Goal: Communication & Community: Answer question/provide support

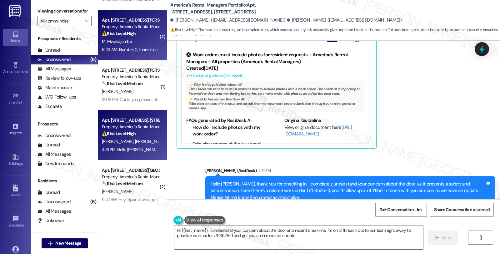
scroll to position [91, 0]
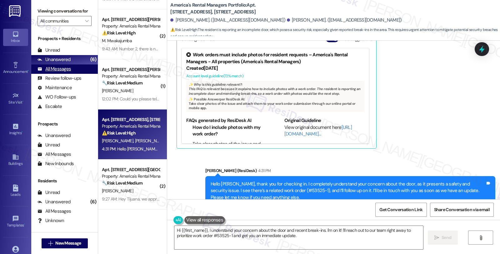
click at [64, 72] on div "All Messages" at bounding box center [54, 69] width 33 height 7
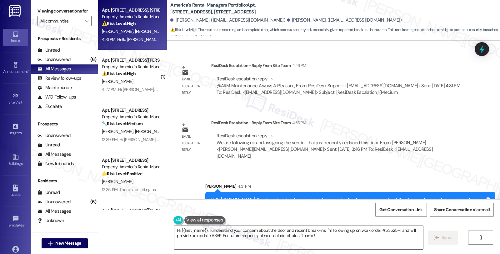
scroll to position [1445, 0]
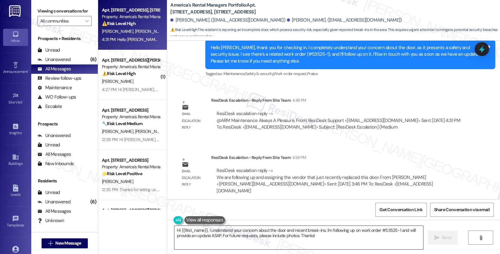
drag, startPoint x: 239, startPoint y: 245, endPoint x: 217, endPoint y: 240, distance: 22.8
click at [239, 245] on textarea "Hi {{first_name}}, I understand your concern about the door and recent break-in…" at bounding box center [298, 237] width 249 height 23
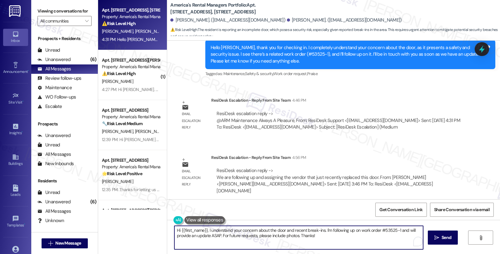
click at [217, 238] on textarea "Hi {{first_name}}, I understand your concern about the door and recent break-in…" at bounding box center [298, 237] width 249 height 23
click at [63, 63] on div "Unanswered" at bounding box center [54, 59] width 33 height 7
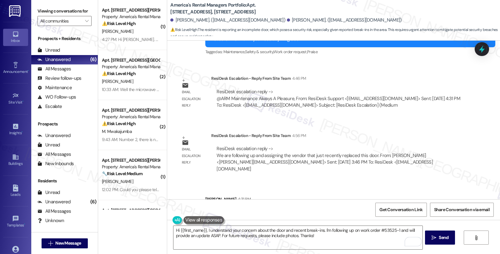
scroll to position [1480, 0]
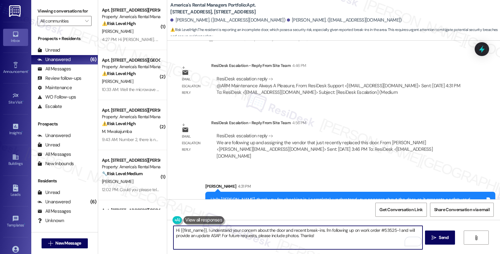
click at [174, 230] on textarea "Hi {{first_name}}, I understand your concern about the door and recent break-in…" at bounding box center [298, 237] width 249 height 23
click at [174, 229] on textarea "Just to gve you an Hi {{first_name}}, I understand your concern about the door …" at bounding box center [298, 237] width 249 height 23
click at [381, 235] on textarea "Here's a quick update. Just to gve you an Hi {{first_name}}, I understand your …" at bounding box center [298, 237] width 249 height 23
paste textarea "We are following up and assigning the vendor that just recently replaced this d…"
click at [213, 231] on textarea "Here's a quick update. We are following up and assigning the vendor that just r…" at bounding box center [298, 237] width 249 height 23
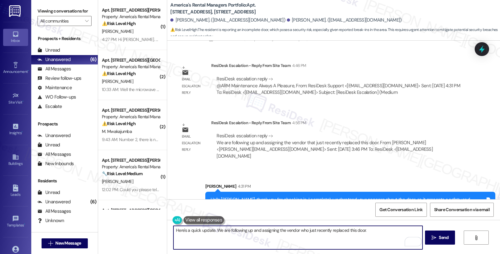
click at [377, 230] on textarea "Here's a quick update. We are following up and assigning the vendor who just re…" at bounding box center [298, 237] width 249 height 23
type textarea "Here's a quick update. We are following up and assigning the vendor who just re…"
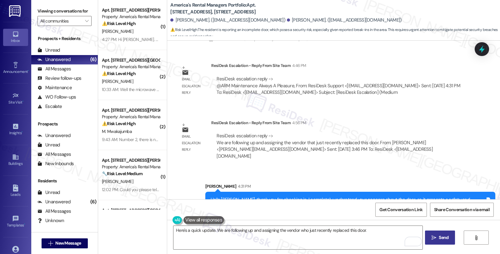
click at [436, 233] on button " Send" at bounding box center [440, 237] width 30 height 14
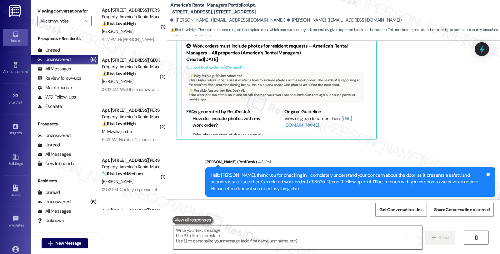
scroll to position [1243, 0]
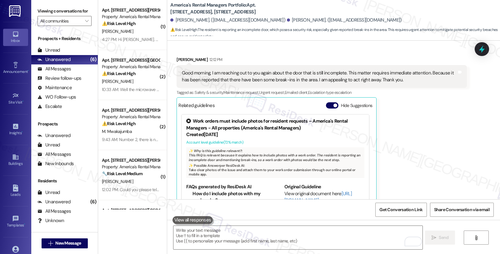
click at [413, 120] on div "[PERSON_NAME] 12:12 PM Good morning, I am reaching out to you again about the d…" at bounding box center [322, 135] width 290 height 158
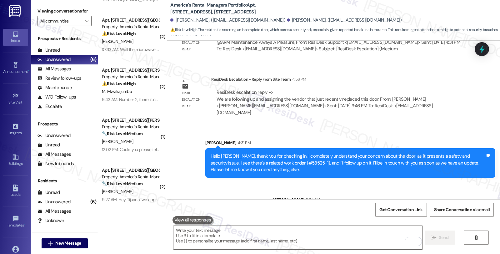
scroll to position [41, 0]
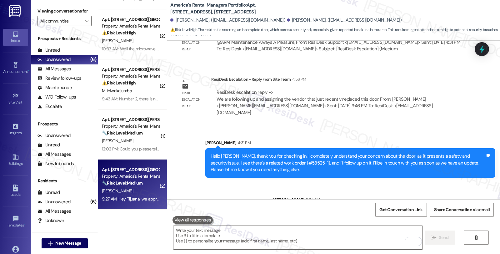
click at [130, 183] on strong "🔧 Risk Level: Medium" at bounding box center [122, 183] width 41 height 6
type textarea "Fetching suggested responses. Please feel free to read through the conversation…"
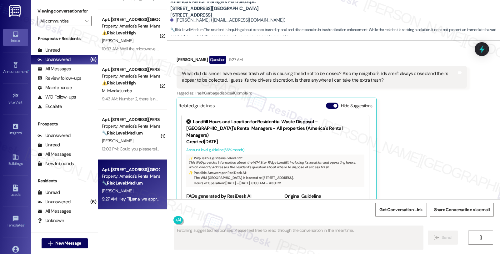
scroll to position [989, 0]
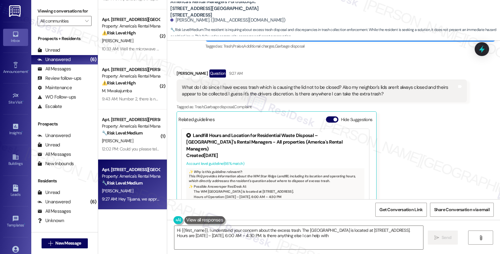
type textarea "Hi {{first_name}}, I understand your concern about the excess trash. The [GEOGR…"
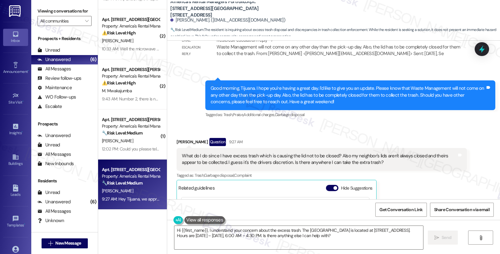
scroll to position [920, 0]
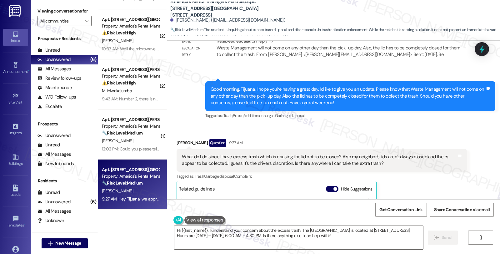
click at [401, 121] on div "Sent via SMS 9:18 AM [PERSON_NAME] (ResiDesk) 9:18 AM Good morning, Tijuana. I …" at bounding box center [351, 101] width 300 height 48
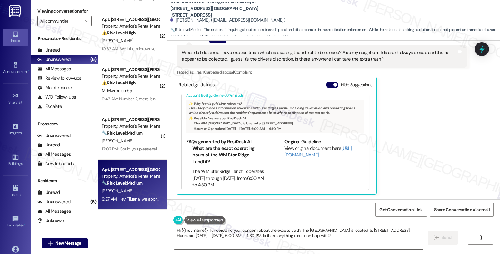
scroll to position [989, 0]
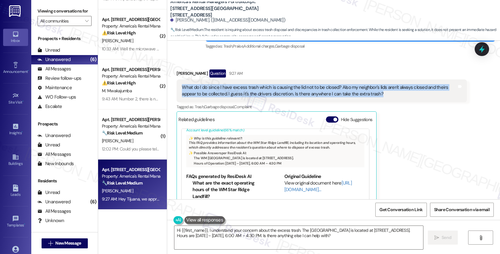
drag, startPoint x: 371, startPoint y: 94, endPoint x: 178, endPoint y: 89, distance: 193.3
click at [182, 89] on div "What do I do since I have excess trash which is causing the lid not to be close…" at bounding box center [319, 90] width 275 height 13
copy div "What do I do since I have excess trash which is causing the lid not to be close…"
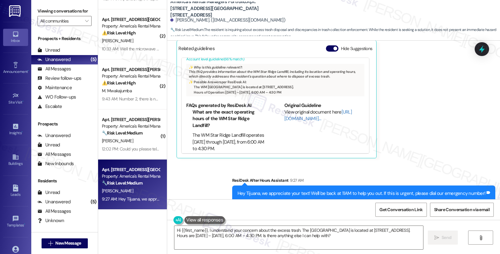
scroll to position [1077, 0]
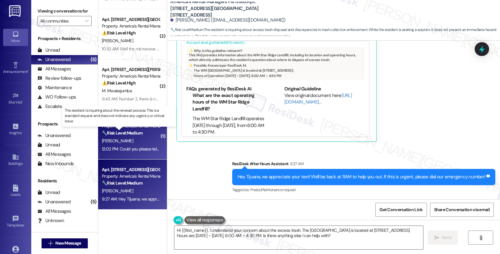
click at [138, 132] on strong "🔧 Risk Level: Medium" at bounding box center [122, 133] width 41 height 6
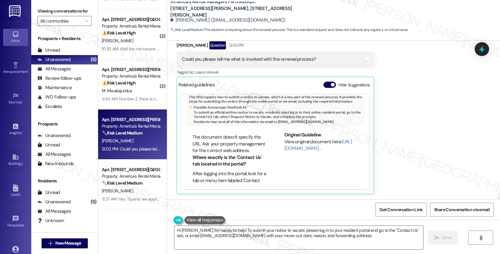
scroll to position [69, 0]
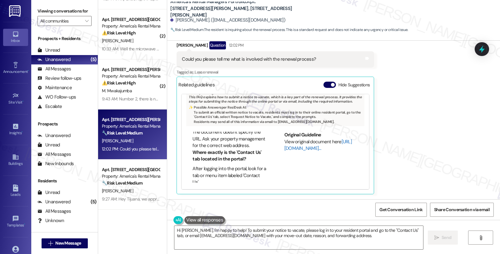
click at [295, 147] on link "[URL][DOMAIN_NAME]…" at bounding box center [319, 145] width 68 height 13
click at [188, 231] on textarea "Hi [PERSON_NAME], I'm happy to help! To submit your notice to vacate, please lo…" at bounding box center [298, 237] width 249 height 23
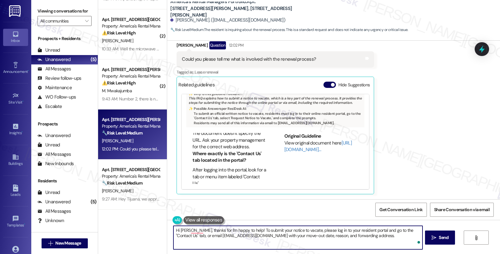
scroll to position [38, 0]
click at [351, 237] on textarea "Hi [PERSON_NAME], thanks for I'm happy to help! To submit your notice to vacate…" at bounding box center [298, 237] width 249 height 23
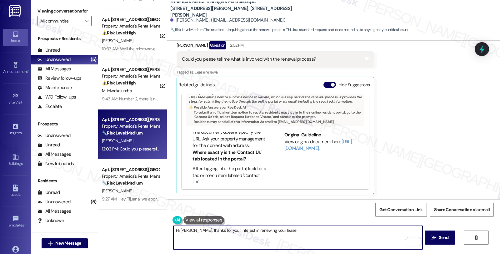
click at [277, 231] on textarea "Hi [PERSON_NAME], thanks for your interest in renewing your lease." at bounding box center [298, 237] width 249 height 23
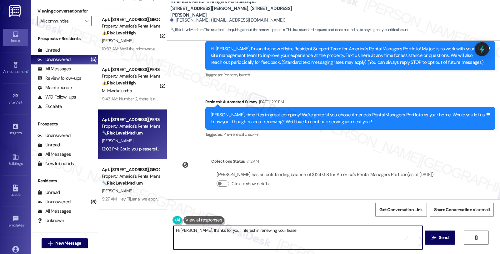
scroll to position [0, 0]
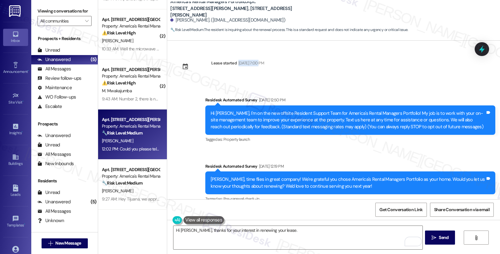
drag, startPoint x: 234, startPoint y: 62, endPoint x: 255, endPoint y: 66, distance: 21.3
click at [255, 66] on div "[DATE] 7:00 PM" at bounding box center [250, 63] width 27 height 7
copy div "[DATE]"
click at [298, 233] on textarea "Hi [PERSON_NAME], thanks for your interest in renewing your lease." at bounding box center [298, 237] width 249 height 23
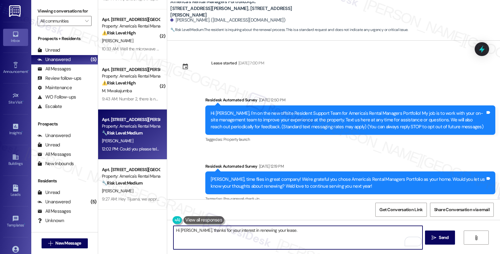
paste textarea "Leases are renewed at the discretion of the homeowner"
paste textarea "About 120 days before lease end"
paste textarea "ARM sends out RentCheck inspection invitations"
drag, startPoint x: 373, startPoint y: 230, endPoint x: 374, endPoint y: 237, distance: 7.2
click at [374, 237] on textarea "Hi [PERSON_NAME], thanks for your interest in renewing your lease. Leases are r…" at bounding box center [298, 237] width 249 height 23
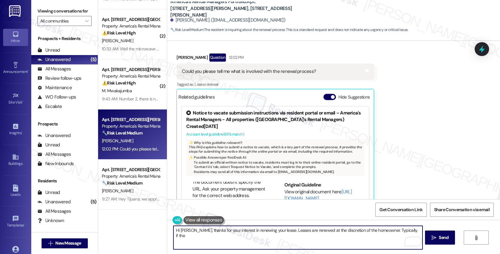
scroll to position [238, 0]
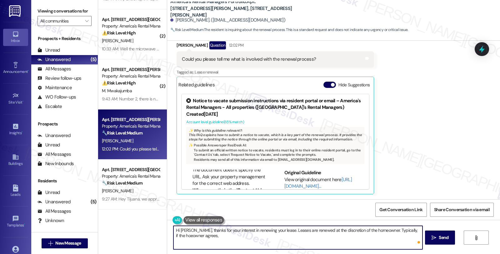
paste textarea "About 45-60 days before lease end"
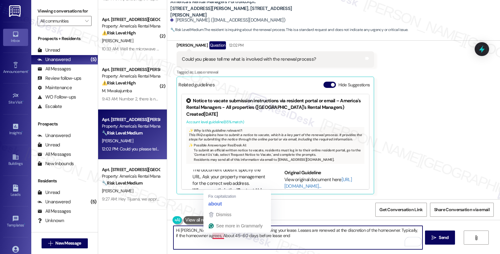
click at [208, 235] on textarea "Hi [PERSON_NAME], thanks for your interest in renewing your lease. Leases are r…" at bounding box center [298, 237] width 249 height 23
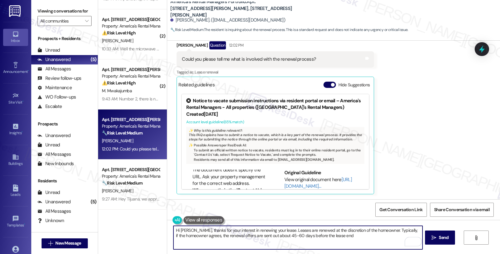
click at [343, 238] on textarea "Hi [PERSON_NAME], thanks for your interest in renewing your lease. Leases are r…" at bounding box center [298, 237] width 249 height 23
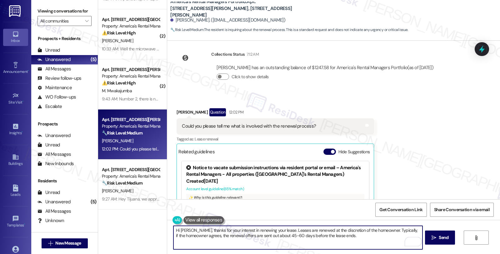
scroll to position [204, 0]
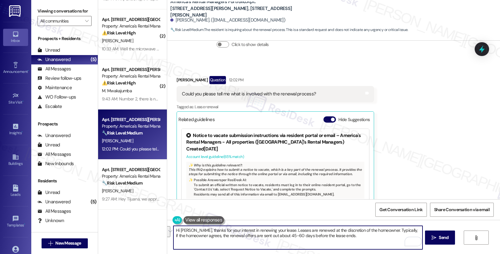
drag, startPoint x: 355, startPoint y: 240, endPoint x: 115, endPoint y: 220, distance: 240.6
click at [115, 220] on div "( 1 ) Apt. [STREET_ADDRESS][PERSON_NAME], [STREET_ADDRESS][PERSON_NAME] Propert…" at bounding box center [299, 127] width 402 height 254
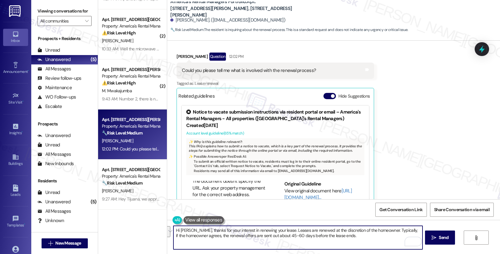
scroll to position [238, 0]
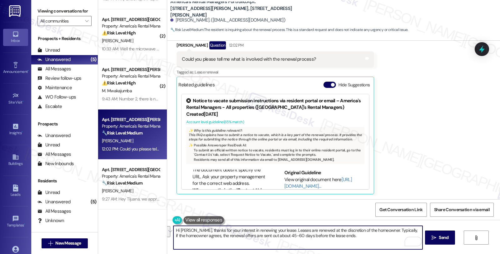
click at [354, 238] on textarea "Hi [PERSON_NAME], thanks for your interest in renewing your lease. Leases are r…" at bounding box center [298, 237] width 249 height 23
click at [357, 238] on textarea "Hi [PERSON_NAME], thanks for your interest in renewing your lease. Leases are r…" at bounding box center [298, 237] width 249 height 23
click at [342, 235] on textarea "Hi [PERSON_NAME], thanks for your interest in renewing your lease. Leases are r…" at bounding box center [298, 237] width 249 height 23
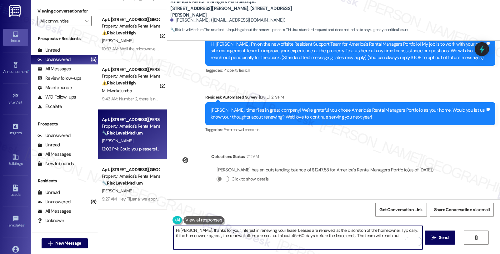
scroll to position [69, 0]
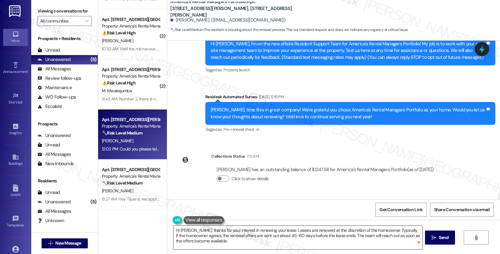
click at [311, 246] on textarea "Hi [PERSON_NAME], thanks for your interest in renewing your lease. Leases are r…" at bounding box center [298, 237] width 249 height 23
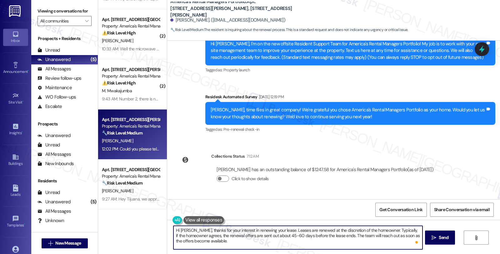
scroll to position [5, 0]
paste textarea "In the meantime, we'd love to hear more about your living experience. What’s th…"
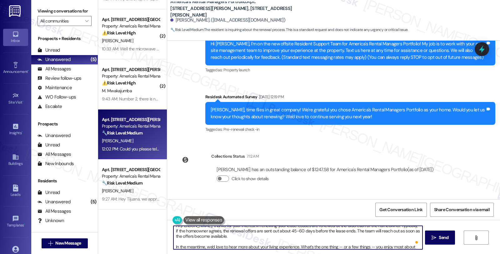
scroll to position [10, 0]
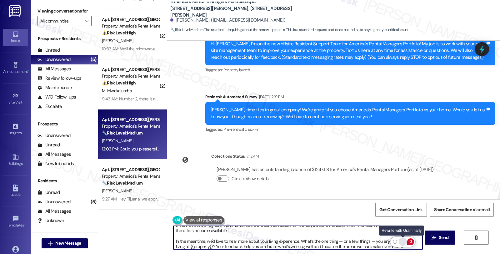
click at [404, 241] on div "Rewrite with Grammarly" at bounding box center [403, 241] width 7 height 7
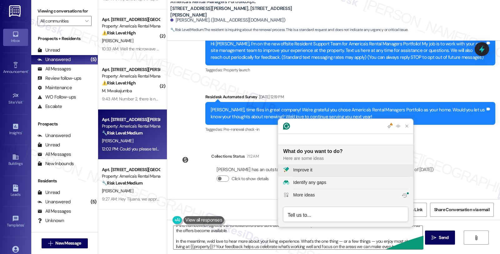
scroll to position [0, 0]
click at [300, 170] on div "Improve it" at bounding box center [302, 170] width 19 height 7
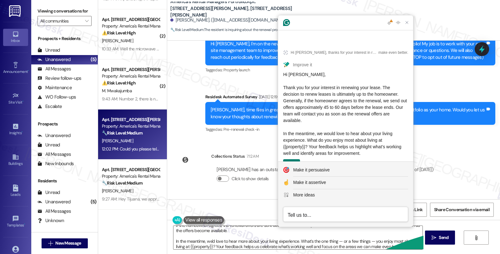
drag, startPoint x: 389, startPoint y: 143, endPoint x: 280, endPoint y: 78, distance: 126.9
click at [280, 78] on article "Hi [PERSON_NAME], thanks for your interest in renewing your lease. Leases are r…" at bounding box center [345, 107] width 135 height 133
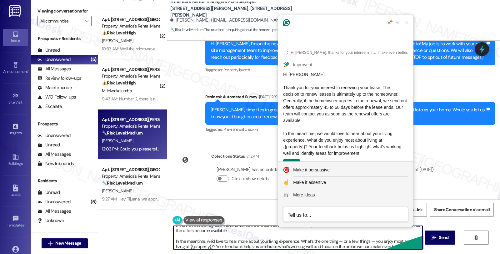
click at [208, 240] on textarea "Hi [PERSON_NAME], thanks for your interest in renewing your lease. Leases are r…" at bounding box center [298, 237] width 249 height 23
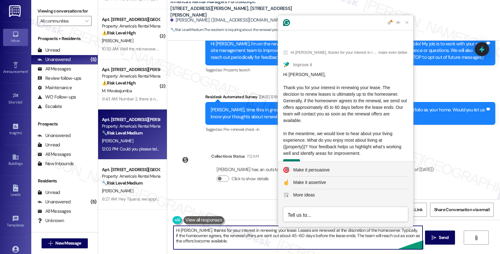
scroll to position [12, 0]
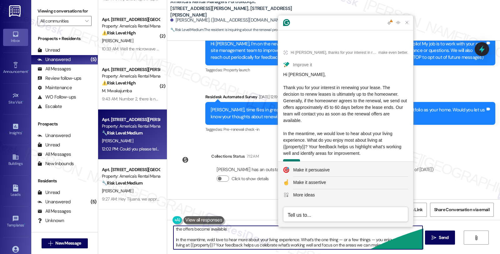
drag, startPoint x: 186, startPoint y: 230, endPoint x: 492, endPoint y: 270, distance: 308.1
click at [492, 254] on html "Inbox Go to Inbox Announcement • Send A Text Announcement Site Visit • Go to Si…" at bounding box center [250, 127] width 500 height 254
paste textarea "Thank you for your interest in renewing your lease. The decision to renew lease…"
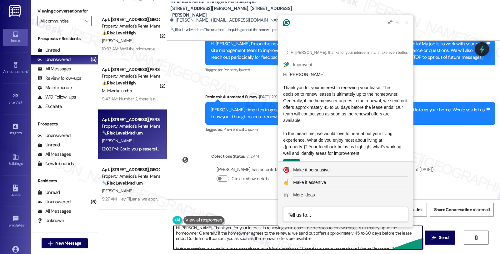
scroll to position [0, 0]
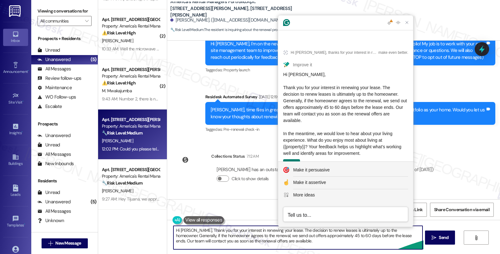
click at [186, 230] on textarea "Hi [PERSON_NAME], Thank you for your interest in renewing your lease. The decis…" at bounding box center [298, 237] width 249 height 23
click at [221, 231] on textarea "Hi [PERSON_NAME],.Thank you for your interest in renewing your lease. The decis…" at bounding box center [298, 237] width 249 height 23
click at [186, 229] on textarea "Hi [PERSON_NAME],.Thank you for your interest in renewing your lease. The decis…" at bounding box center [298, 237] width 249 height 23
click at [220, 237] on textarea "Hi [PERSON_NAME],Thank you for your interest in renewing your lease. The decisi…" at bounding box center [298, 237] width 249 height 23
click at [188, 230] on textarea "Hi [PERSON_NAME],Thank you for your interest in renewing your lease. The decisi…" at bounding box center [298, 237] width 249 height 23
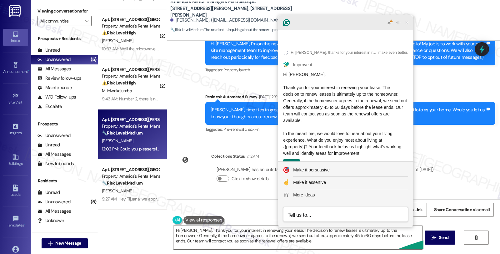
click at [408, 20] on icon "Close Grammarly Assistant" at bounding box center [407, 22] width 5 height 5
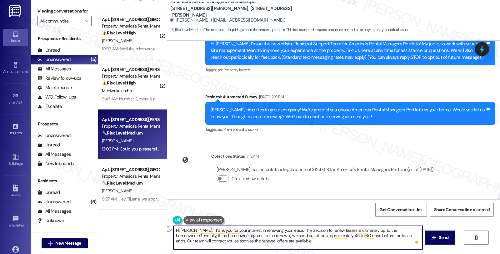
drag, startPoint x: 178, startPoint y: 241, endPoint x: 198, endPoint y: 241, distance: 20.6
click at [198, 241] on textarea "Hi [PERSON_NAME]. Thank you for your interest in renewing your lease. The decis…" at bounding box center [298, 237] width 249 height 23
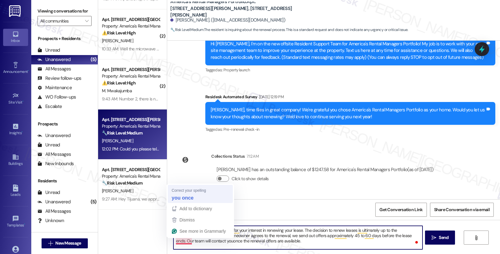
type textarea "Hi [PERSON_NAME]. Thank you for your interest in renewing your lease. The decis…"
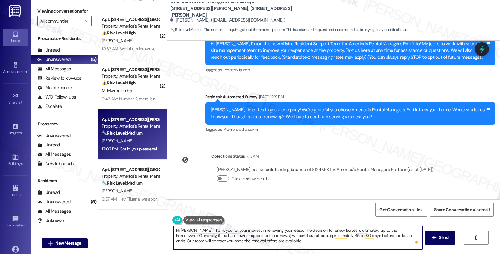
click at [266, 245] on textarea "Hi [PERSON_NAME]. Thank you for your interest in renewing your lease. The decis…" at bounding box center [298, 237] width 249 height 23
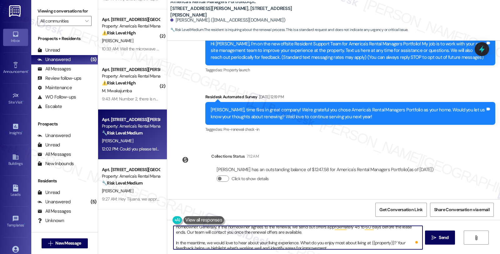
scroll to position [12, 0]
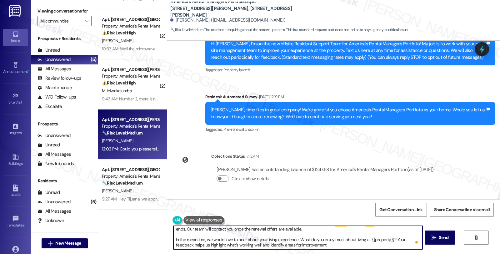
click at [343, 245] on textarea "Hi [PERSON_NAME]. Thank you for your interest in renewing your lease. The decis…" at bounding box center [298, 237] width 249 height 23
click at [336, 241] on textarea "Hi [PERSON_NAME]. Thank you for your interest in renewing your lease. The decis…" at bounding box center [298, 237] width 249 height 23
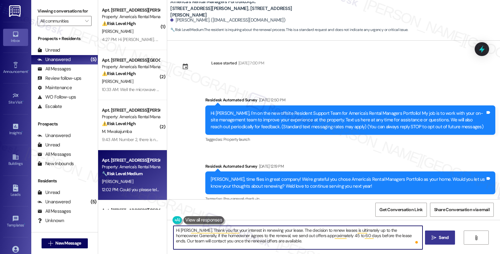
scroll to position [12, 0]
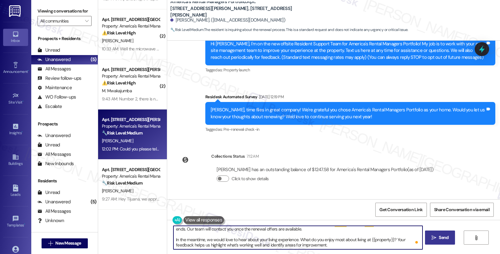
type textarea "Hi [PERSON_NAME]. Thank you for your interest in renewing your lease. The decis…"
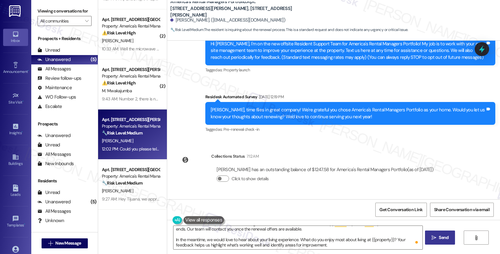
click at [436, 235] on span " Send" at bounding box center [441, 237] width 20 height 7
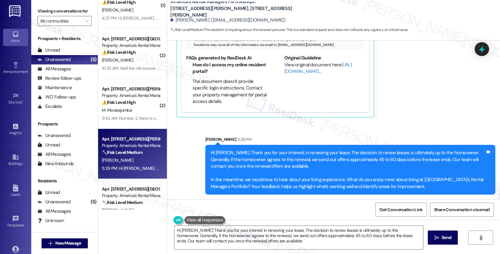
scroll to position [0, 0]
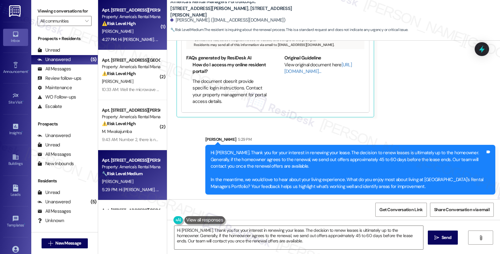
click at [154, 13] on div "Property: America's Rental Managers Portfolio" at bounding box center [131, 16] width 58 height 7
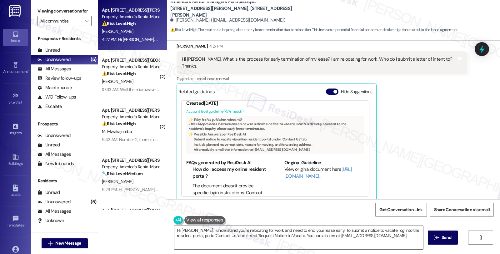
scroll to position [38, 0]
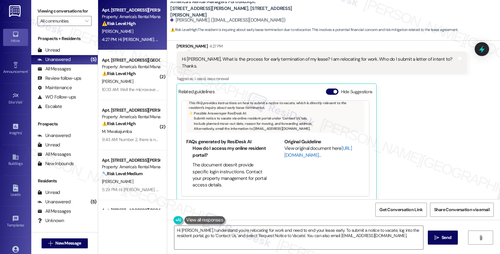
click at [294, 147] on link "[URL][DOMAIN_NAME]…" at bounding box center [319, 151] width 68 height 13
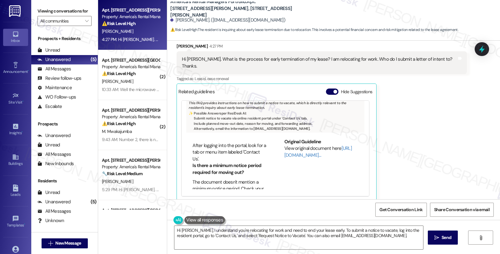
scroll to position [104, 0]
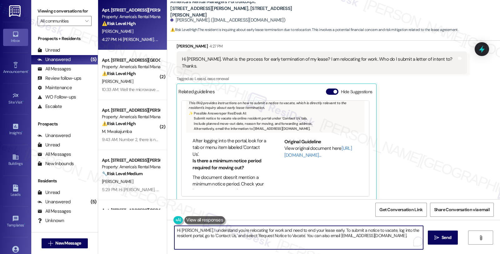
click at [323, 230] on textarea "Hi William, I understand you're relocating for work and need to end your lease …" at bounding box center [298, 237] width 249 height 23
drag, startPoint x: 326, startPoint y: 236, endPoint x: 365, endPoint y: 236, distance: 38.8
click at [365, 236] on textarea "Hi William, I understand you're relocating for work and need to end your lease …" at bounding box center [298, 237] width 249 height 23
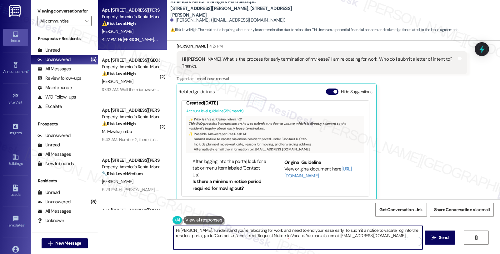
scroll to position [0, 0]
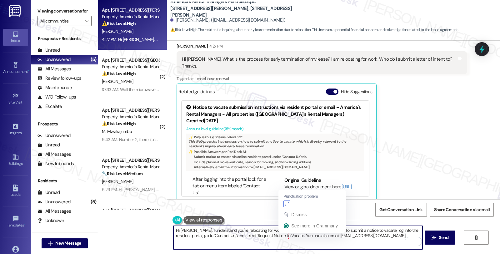
click at [285, 234] on textarea "Hi William, I understand you're relocating for work and need to end your lease …" at bounding box center [298, 237] width 249 height 23
paste textarea "and fill in the prompts. They will be asked to provide the date they plan to mo…"
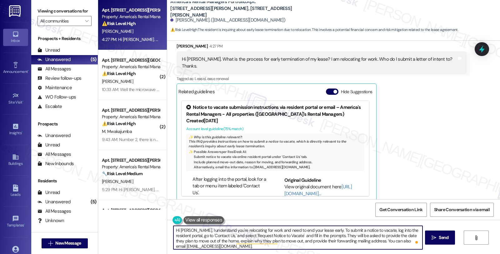
click at [285, 236] on textarea "Hi William, I understand you're relocating for work and need to end your lease …" at bounding box center [298, 237] width 249 height 23
click at [330, 235] on textarea "Hi William, I understand you're relocating for work and need to end your lease …" at bounding box center [298, 237] width 249 height 23
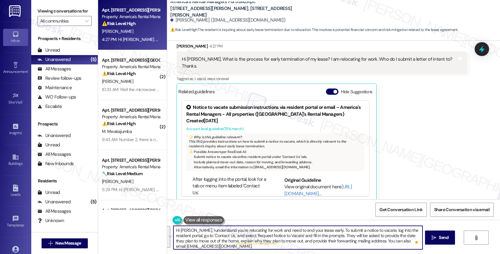
click at [330, 235] on textarea "Hi William, I understand you're relocating for work and need to end your lease …" at bounding box center [298, 237] width 249 height 23
click at [398, 236] on textarea "Hi William, I understand you're relocating for work and need to end your lease …" at bounding box center [298, 237] width 249 height 23
click at [251, 246] on textarea "Hi William, I understand you're relocating for work and need to end your lease …" at bounding box center [298, 237] width 249 height 23
click at [322, 231] on textarea "Hi William, I understand you're relocating for work and need to end your lease …" at bounding box center [298, 237] width 249 height 23
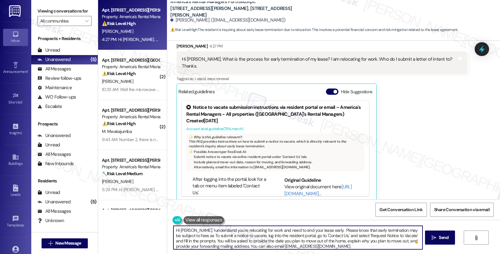
paste textarea "outlined in Section 2.3 of all ARM lease agreements"
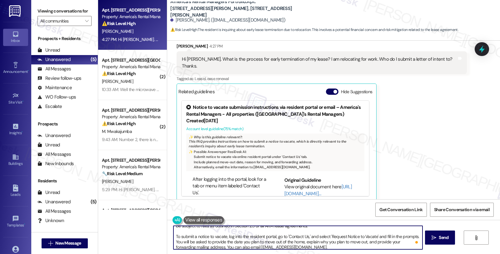
scroll to position [12, 0]
click at [301, 245] on textarea "Hi William, I understand you're relocating for work and need to end your lease …" at bounding box center [298, 237] width 249 height 23
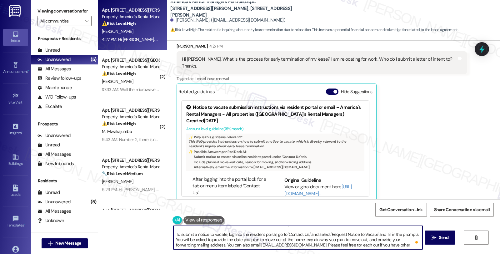
type textarea "Hi William, I understand you're relocating for work and need to end your lease …"
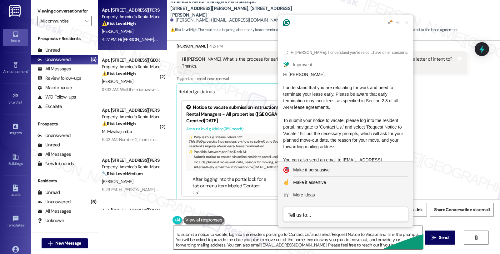
drag, startPoint x: 282, startPoint y: 76, endPoint x: 297, endPoint y: 124, distance: 50.7
click at [297, 124] on article "Hi William, I understand you're relocating for work and need to end your lease …" at bounding box center [345, 127] width 135 height 172
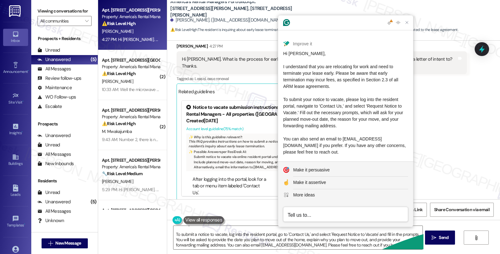
scroll to position [48, 0]
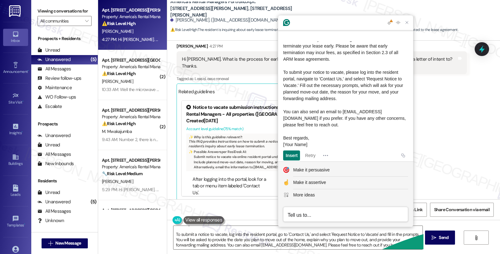
click at [327, 123] on div "Hi William, I understand that you are relocating for work and need to terminate…" at bounding box center [345, 85] width 125 height 125
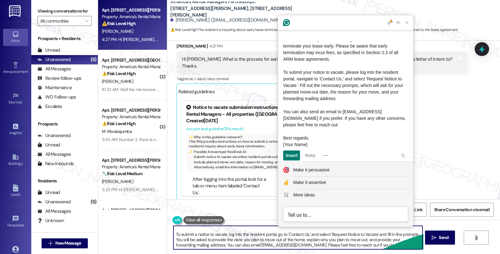
click at [249, 236] on textarea "Hi William, I understand you're relocating for work and need to end your lease …" at bounding box center [298, 237] width 249 height 23
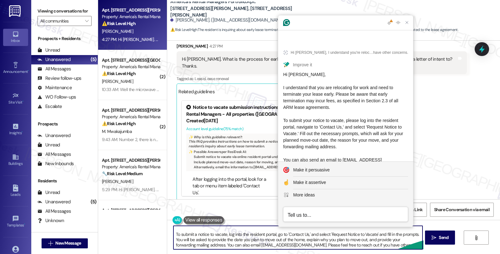
scroll to position [12, 0]
drag, startPoint x: 199, startPoint y: 232, endPoint x: 433, endPoint y: 265, distance: 236.2
click at [433, 254] on html "Inbox Go to Inbox Announcement • Send A Text Announcement Site Visit • Go to Si…" at bounding box center [250, 127] width 500 height 254
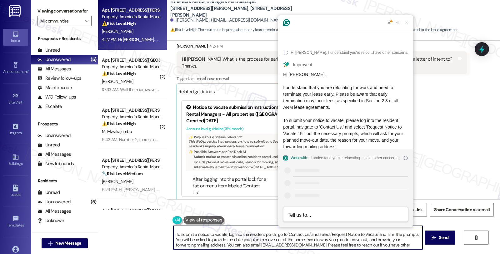
scroll to position [61, 0]
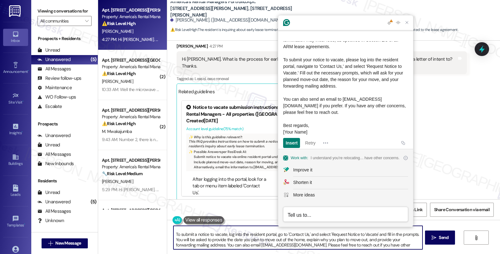
paste textarea "that you are relocating for work and need to terminate your lease early. Please…"
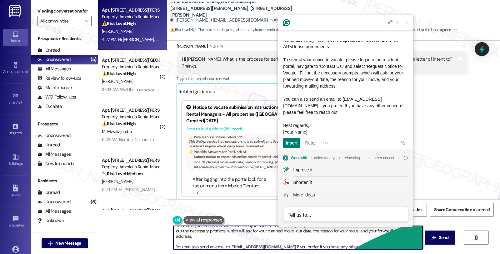
scroll to position [23, 0]
click at [224, 233] on textarea "Hi William, I understand that you are relocating for work and need to terminate…" at bounding box center [298, 237] width 249 height 23
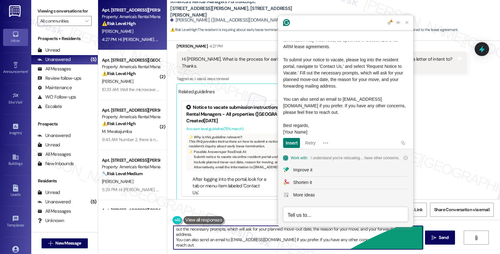
scroll to position [0, 0]
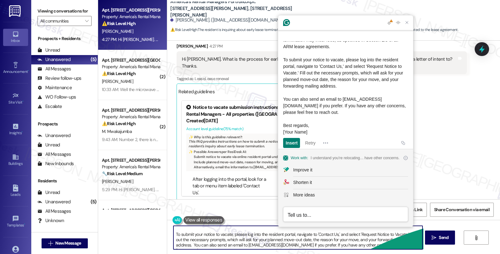
click at [313, 245] on textarea "Hi William, I understand that you are relocating for work and need to terminate…" at bounding box center [298, 237] width 249 height 23
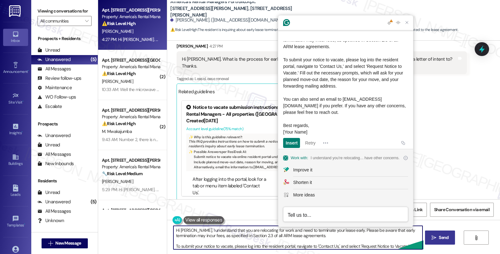
type textarea "Hi William, I understand that you are relocating for work and need to terminate…"
click at [442, 239] on span "Send" at bounding box center [444, 237] width 10 height 7
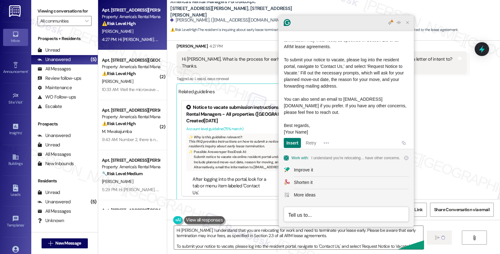
click at [408, 21] on icon "Close Grammarly Assistant" at bounding box center [407, 22] width 5 height 5
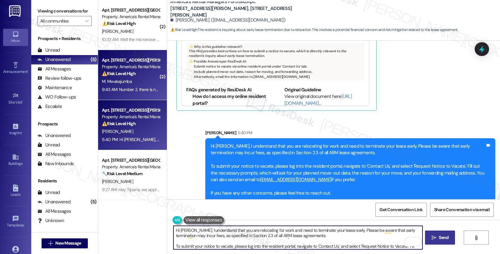
click at [135, 82] on div "M. Mwakajumba" at bounding box center [130, 82] width 59 height 8
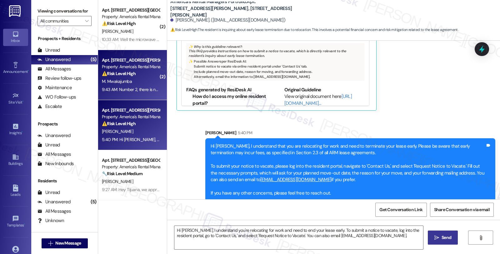
type textarea "Fetching suggested responses. Please feel free to read through the conversation…"
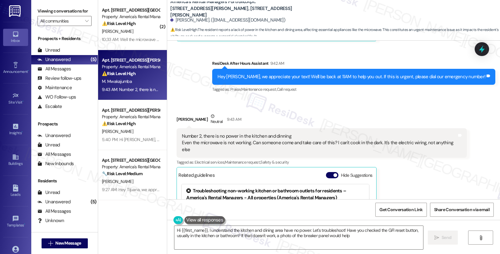
type textarea "Hi {{first_name}}, I understand the kitchen and dining area have no power. Let'…"
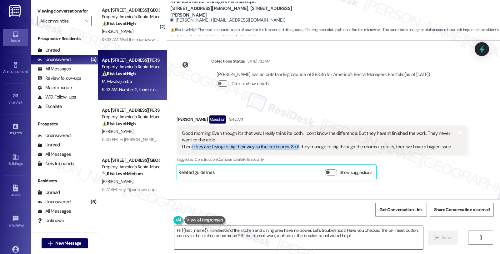
drag, startPoint x: 211, startPoint y: 134, endPoint x: 291, endPoint y: 134, distance: 80.0
click at [291, 134] on div "Good morning. Even though it's that way, I really think it's both. I don't know…" at bounding box center [319, 140] width 275 height 20
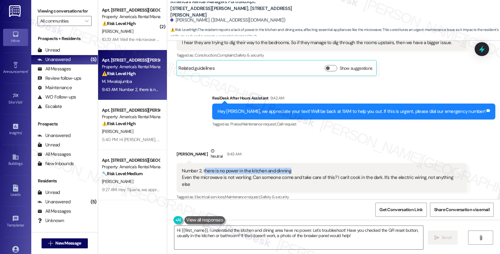
drag, startPoint x: 201, startPoint y: 154, endPoint x: 310, endPoint y: 157, distance: 109.5
click at [310, 168] on div "Number 2, there is no power in the kitchen and dinning Even the microwave is no…" at bounding box center [319, 178] width 275 height 20
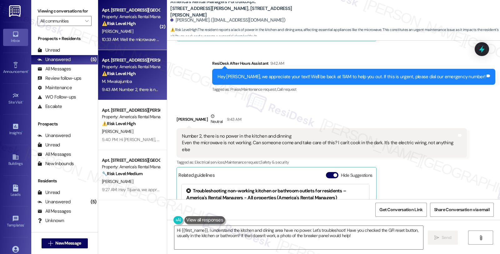
click at [146, 32] on div "[PERSON_NAME]" at bounding box center [130, 32] width 59 height 8
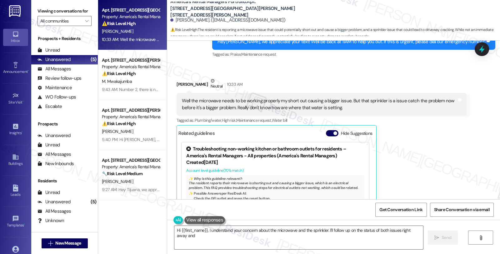
scroll to position [674, 0]
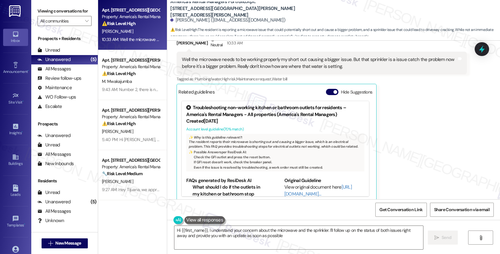
type textarea "Hi {{first_name}}, I understand your concern about the microwave and the sprink…"
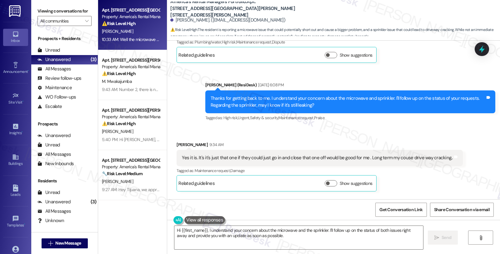
scroll to position [431, 0]
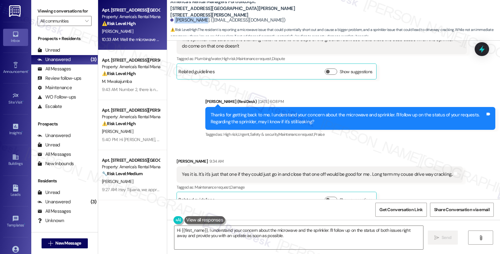
drag, startPoint x: 170, startPoint y: 22, endPoint x: 195, endPoint y: 22, distance: 25.0
click at [196, 22] on div "Kevin Mitchell. (kevinjmitchell70@gmail.com)" at bounding box center [227, 20] width 115 height 7
click at [175, 26] on div "Kevin Mitchell. (kevinjmitchell70@gmail.com)" at bounding box center [335, 20] width 330 height 13
drag, startPoint x: 171, startPoint y: 21, endPoint x: 198, endPoint y: 21, distance: 26.6
click at [198, 21] on div "Kevin Mitchell. (kevinjmitchell70@gmail.com)" at bounding box center [227, 20] width 115 height 7
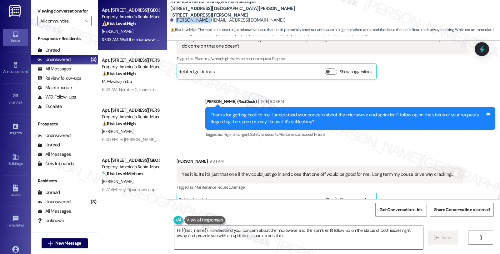
copy div "Kevin Mitchell."
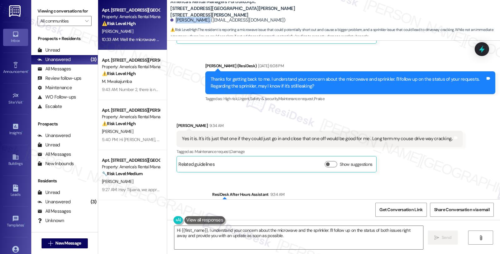
scroll to position [466, 0]
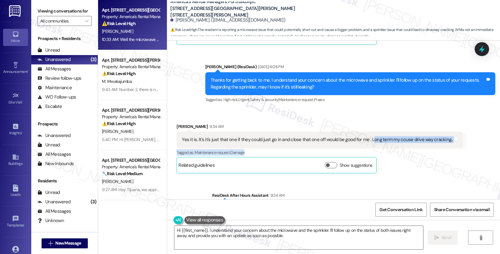
drag, startPoint x: 365, startPoint y: 134, endPoint x: 433, endPoint y: 142, distance: 69.2
click at [433, 142] on div "Kevin Mitchell 9:34 AM Yes it is. It's it's just that one if they could just go…" at bounding box center [320, 148] width 286 height 50
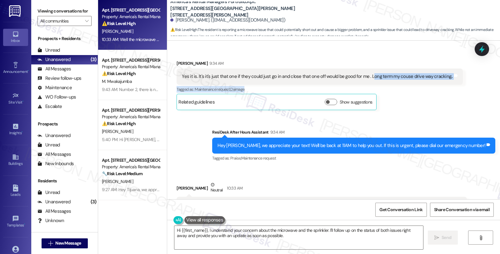
scroll to position [536, 0]
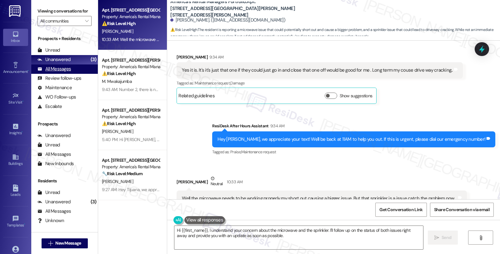
click at [51, 72] on div "All Messages" at bounding box center [54, 69] width 33 height 7
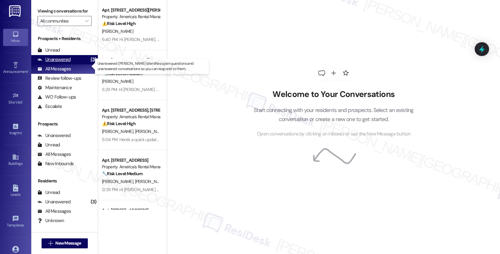
click at [58, 63] on div "Unanswered" at bounding box center [54, 59] width 33 height 7
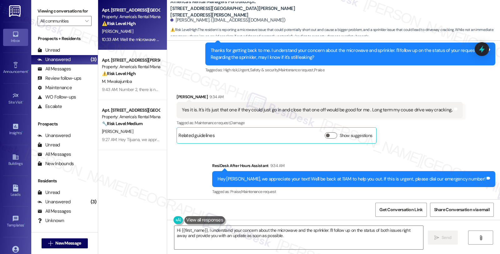
scroll to position [466, 0]
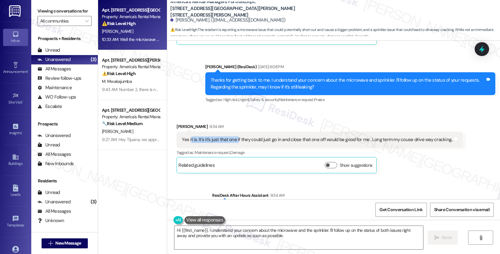
drag, startPoint x: 186, startPoint y: 131, endPoint x: 232, endPoint y: 131, distance: 46.0
click at [232, 136] on div "Yes it is. It's it's just that one if they could just go in and close that one …" at bounding box center [317, 139] width 271 height 7
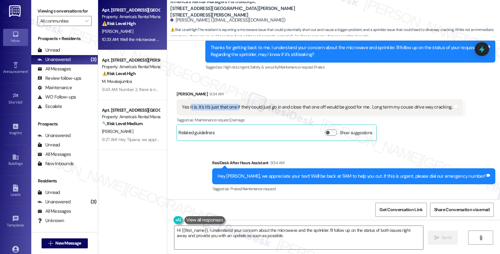
scroll to position [536, 0]
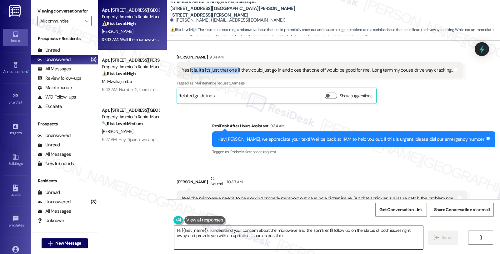
click at [205, 229] on textarea "Hi {{first_name}}, I understand your concern about the microwave and the sprink…" at bounding box center [298, 237] width 249 height 23
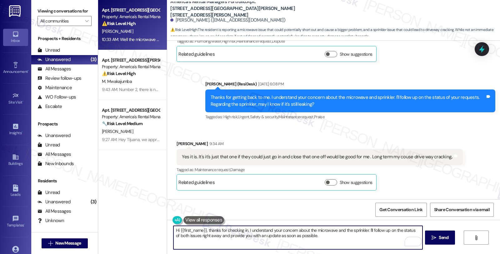
scroll to position [466, 0]
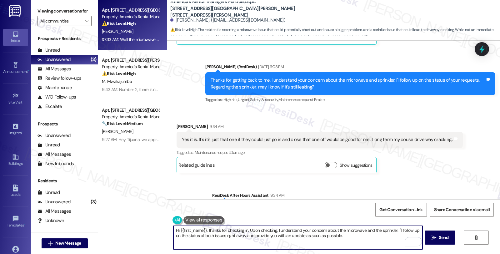
click at [274, 229] on textarea "Hi {{first_name}}, thanks for checking in. Upon checking, I understand your con…" at bounding box center [298, 237] width 249 height 23
click at [274, 229] on textarea "Hi {{first_name}}, thanks for checking in. Upon checking, it appears that I und…" at bounding box center [298, 237] width 249 height 23
paste textarea "The sprinkler line only has water when it’s running, so there isn’t a leak. The…"
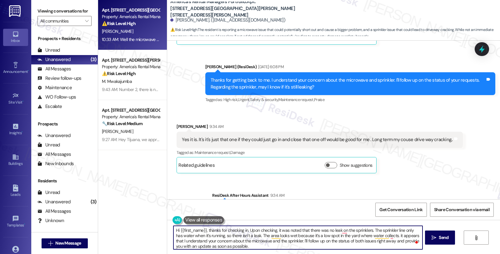
click at [386, 235] on textarea "Hi {{first_name}}, thanks for checking in. Upon checking, it was noted that the…" at bounding box center [298, 237] width 249 height 23
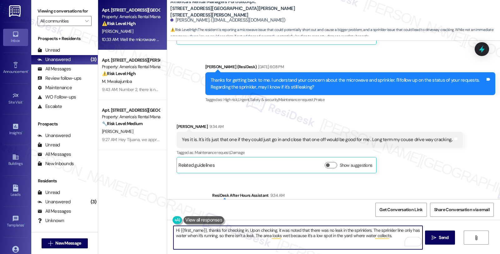
click at [394, 237] on textarea "Hi {{first_name}}, thanks for checking in. Upon checking, it was noted that the…" at bounding box center [298, 237] width 249 height 23
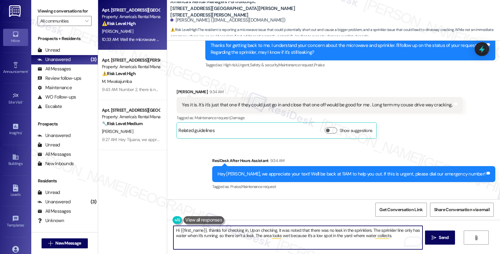
scroll to position [570, 0]
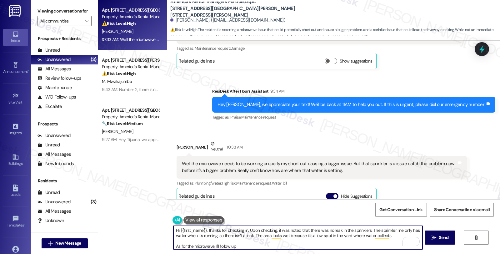
click at [244, 245] on textarea "Hi {{first_name}}, thanks for checking in. Upon checking, it was noted that the…" at bounding box center [298, 237] width 249 height 23
type textarea "Hi {{first_name}}, thanks for checking in. Upon checking, it was noted that the…"
click at [443, 236] on span "Send" at bounding box center [444, 237] width 10 height 7
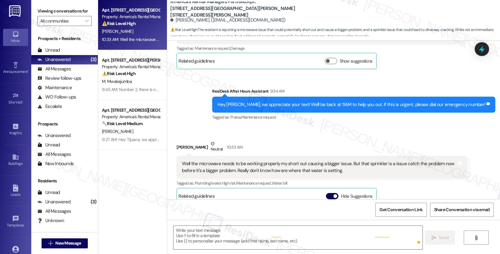
scroll to position [0, 0]
type textarea "Fetching suggested responses. Please feel free to read through the conversation…"
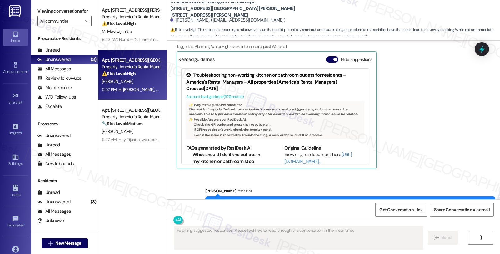
scroll to position [739, 0]
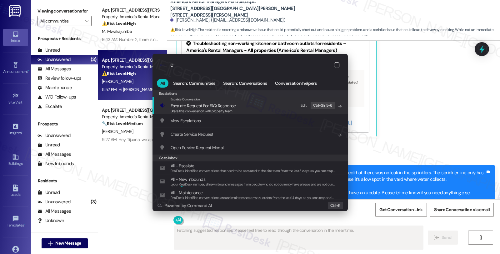
type input "es"
type textarea "Updating..."
type input "esca"
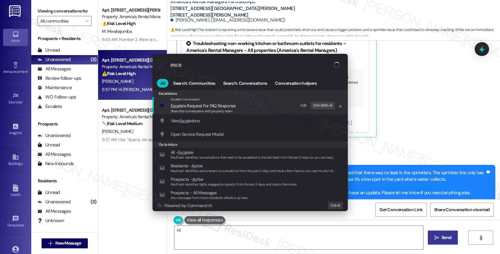
type textarea "Hi"
type input "esca;a"
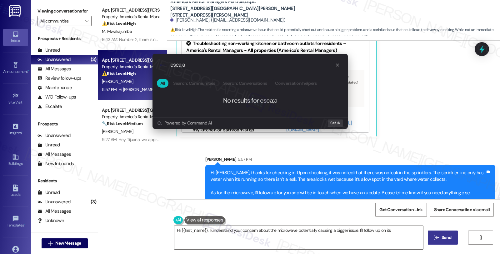
type textarea "Hi {{first_name}}, I understand your concern about the microwave potentially ca…"
type input "esca;"
type textarea "Hi {{first_name}}, I understand your concern about the microwave potentially ca…"
type input "esca"
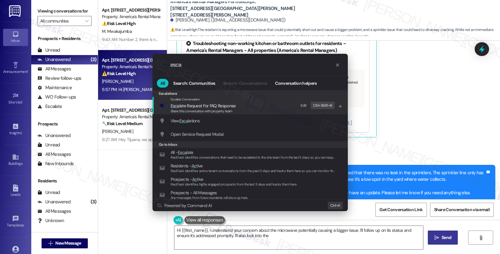
type textarea "Hi {{first_name}}, I understand your concern about the microwave potentially ca…"
type input "escala"
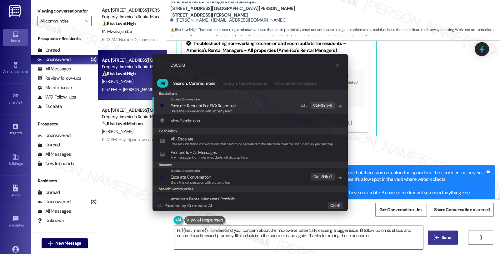
type textarea "Hi {{first_name}}, I understand your concern about the microwave potentially ca…"
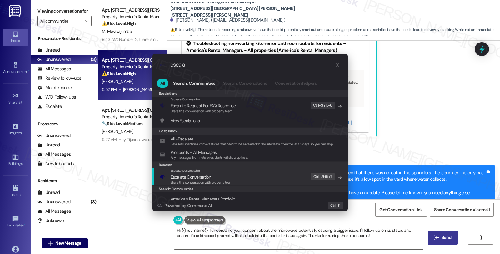
type input "escala"
click at [194, 174] on span "Escala te Conversation" at bounding box center [191, 177] width 40 height 6
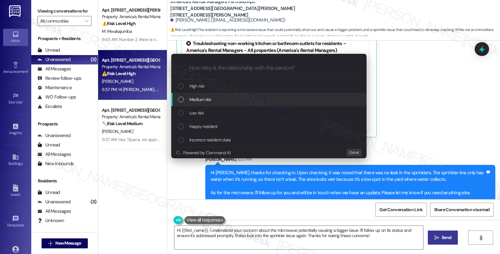
click at [201, 102] on span "Medium risk" at bounding box center [200, 99] width 22 height 7
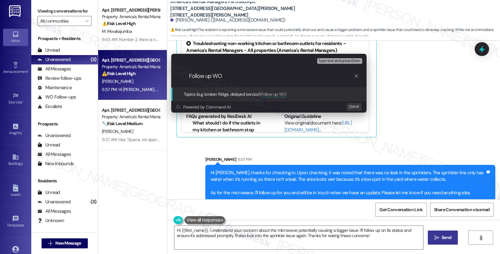
paste input "#53523-1"
type input "Follow up WO #53523-1 (microwave)"
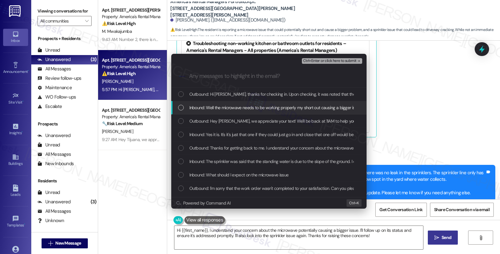
click at [205, 108] on span "Inbound: Well the microwave needs to be working properly my short out causing a…" at bounding box center [396, 107] width 415 height 7
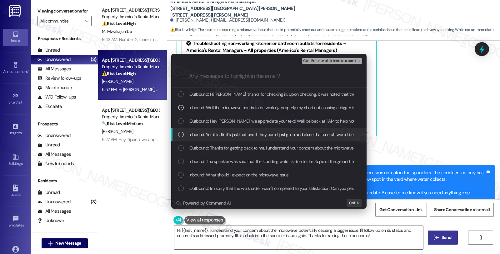
click at [204, 131] on span "Inbound: Yes it is. It's it's just that one if they could just go in and close …" at bounding box center [321, 134] width 265 height 7
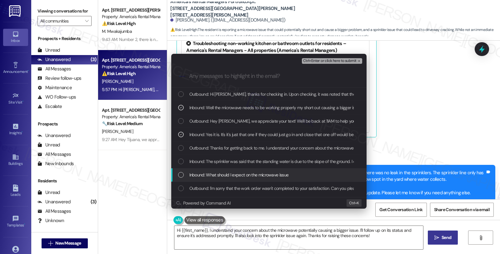
click at [214, 174] on span "Inbound: What should I expect on the microwave issue" at bounding box center [238, 174] width 99 height 7
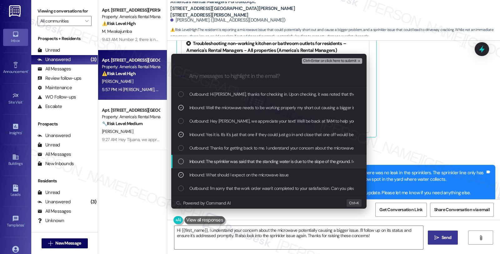
click at [254, 158] on span "Inbound: The sprinkler was said that the standing water is due to the slope of …" at bounding box center [347, 161] width 317 height 7
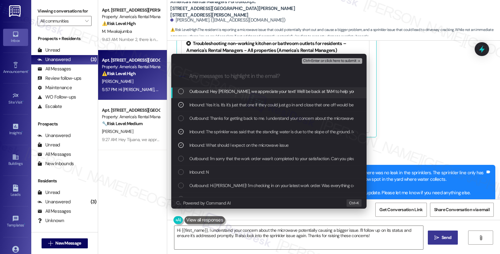
scroll to position [69, 0]
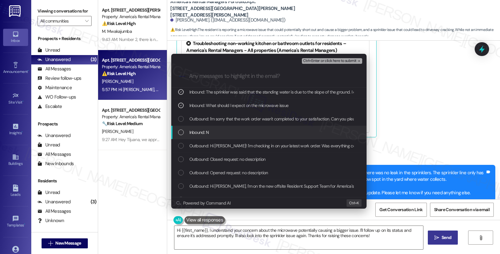
click at [316, 127] on div "Inbound: N" at bounding box center [268, 132] width 195 height 13
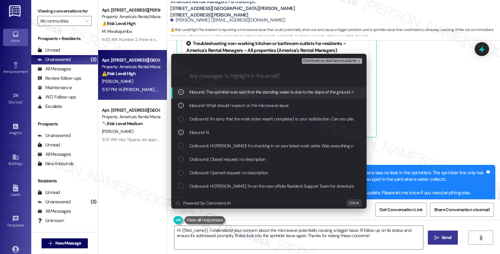
click at [327, 60] on span "Ctrl+Enter or click here to submit" at bounding box center [329, 61] width 53 height 4
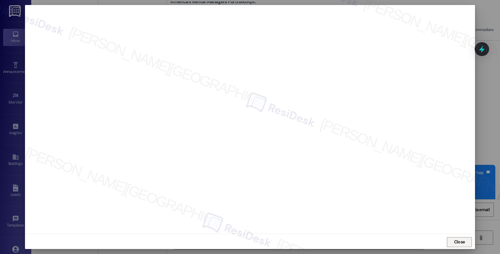
click at [460, 243] on span "Close" at bounding box center [459, 242] width 11 height 7
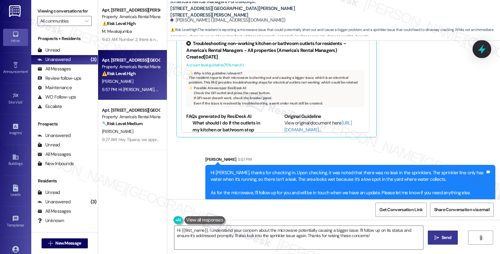
click at [484, 52] on icon at bounding box center [482, 49] width 11 height 11
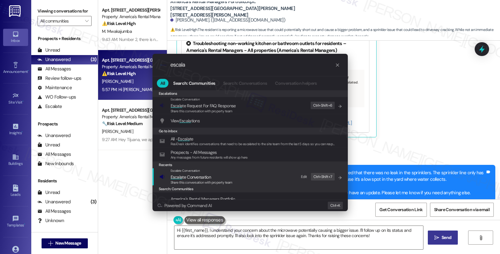
type input "escala"
click at [225, 175] on span "Escala te Conversation" at bounding box center [202, 177] width 62 height 7
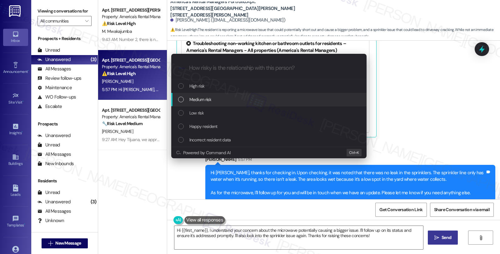
click at [226, 98] on div "Medium risk" at bounding box center [269, 99] width 183 height 7
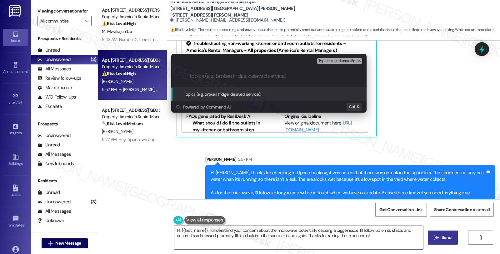
paste input "Follow up WO #53523-1 (microwave)"
type input "Follow up WO #53523-1 (microwave)"
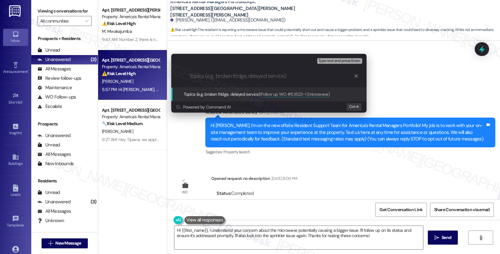
scroll to position [739, 0]
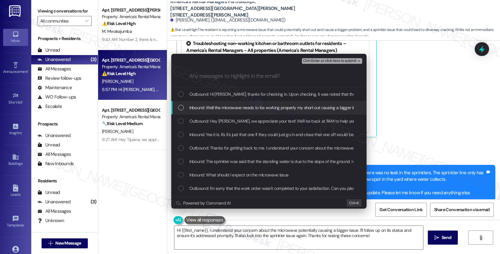
click at [227, 105] on span "Inbound: Well the microwave needs to be working properly my short out causing a…" at bounding box center [396, 107] width 415 height 7
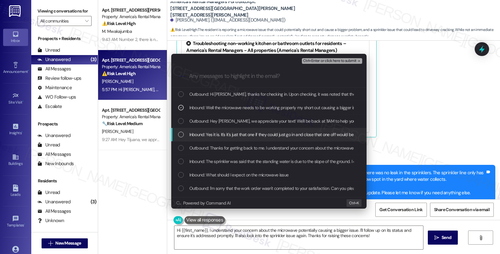
click at [227, 138] on span "Inbound: Yes it is. It's it's just that one if they could just go in and close …" at bounding box center [321, 134] width 265 height 7
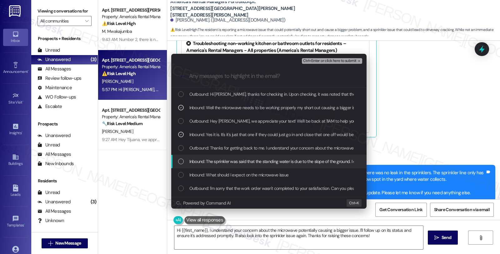
click at [223, 161] on span "Inbound: The sprinkler was said that the standing water is due to the slope of …" at bounding box center [347, 161] width 317 height 7
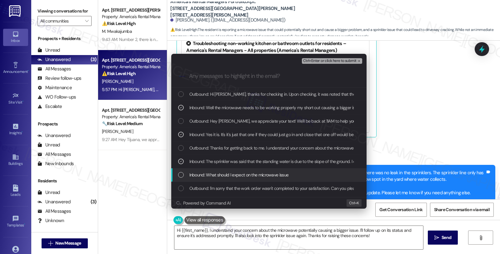
click at [222, 174] on span "Inbound: What should I expect on the microwave issue" at bounding box center [238, 174] width 99 height 7
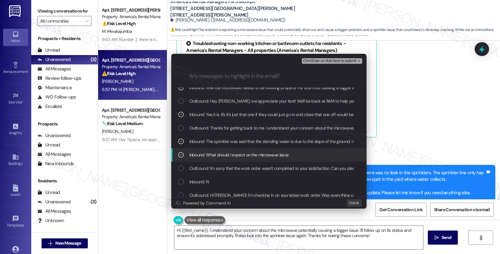
scroll to position [35, 0]
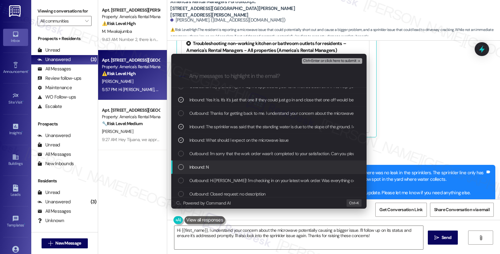
click at [218, 167] on div "Inbound: N" at bounding box center [269, 167] width 183 height 7
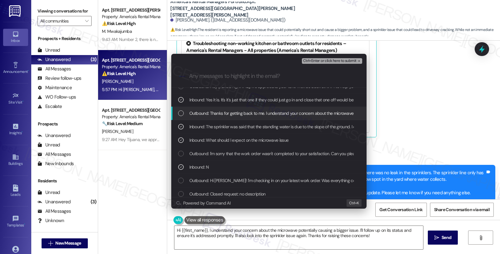
click at [330, 60] on span "Ctrl+Enter or click here to submit" at bounding box center [329, 61] width 53 height 4
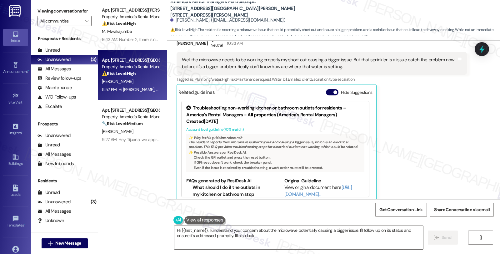
scroll to position [674, 0]
type textarea "Hi {{first_name}}, I understand your concern about the microwave potentially ca…"
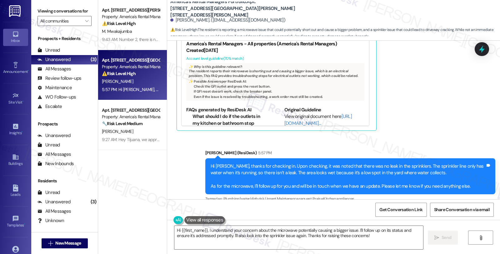
scroll to position [748, 0]
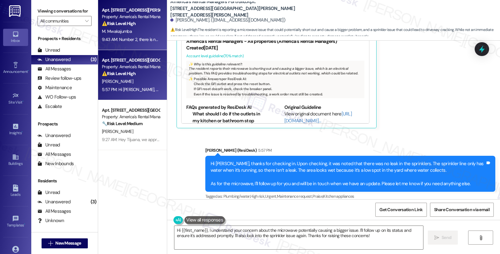
click at [140, 20] on div "⚠️ Risk Level: High The resident reports a lack of power in the kitchen and din…" at bounding box center [131, 23] width 58 height 7
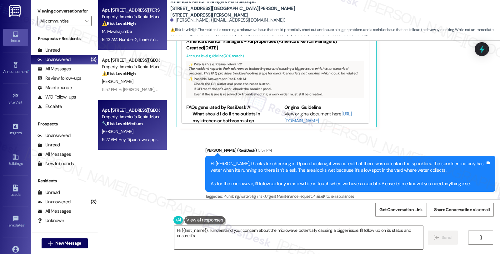
type textarea "Hi {{first_name}}, I understand your concern about the microwave potentially ca…"
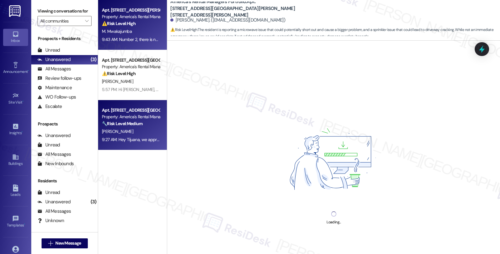
click at [151, 124] on div "🔧 Risk Level: Medium The resident is inquiring about excess trash disposal and …" at bounding box center [131, 123] width 58 height 7
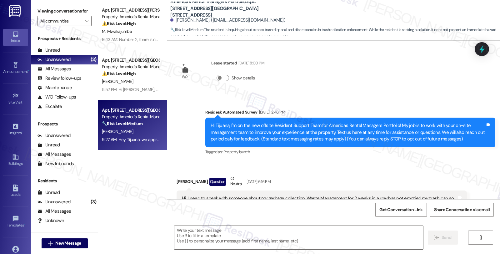
type textarea "Fetching suggested responses. Please feel free to read through the conversation…"
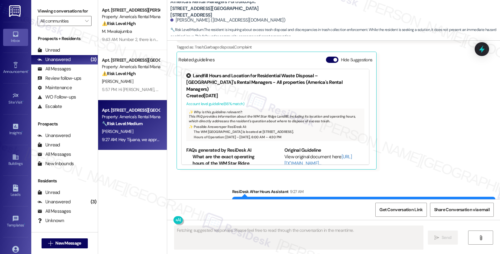
scroll to position [1077, 0]
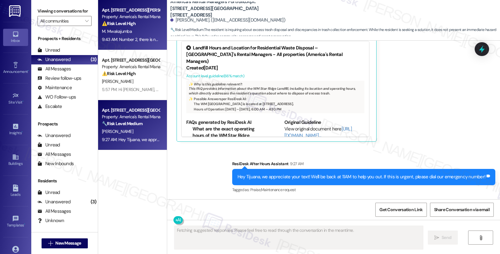
click at [139, 25] on div "⚠️ Risk Level: High The resident reports a lack of power in the kitchen and din…" at bounding box center [131, 23] width 58 height 7
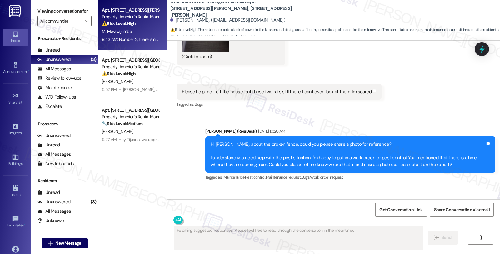
scroll to position [6130, 0]
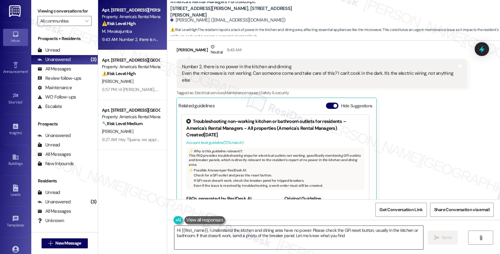
type textarea "Hi {{first_name}}, I understand the kitchen and dining area have no power. Plea…"
drag, startPoint x: 459, startPoint y: 130, endPoint x: 436, endPoint y: 129, distance: 23.2
click at [459, 130] on div "Marcelina Mwakajumba Neutral 9:43 AM Number 2, there is no power in the kitchen…" at bounding box center [322, 129] width 290 height 172
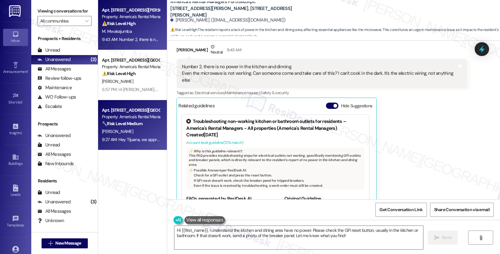
click at [142, 134] on div "[PERSON_NAME]" at bounding box center [130, 132] width 59 height 8
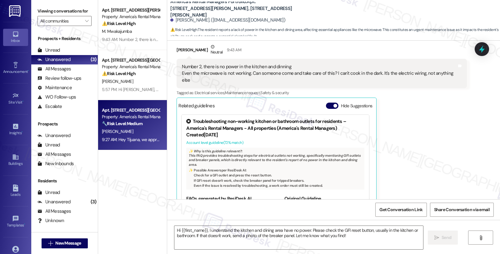
type textarea "Fetching suggested responses. Please feel free to read through the conversation…"
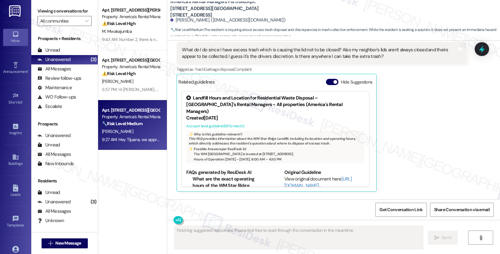
scroll to position [1024, 0]
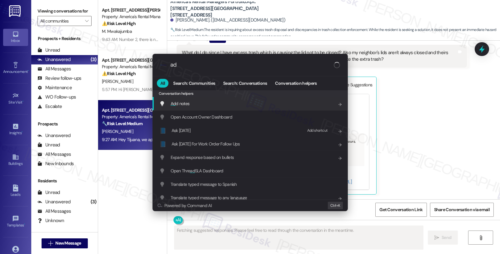
type input "add"
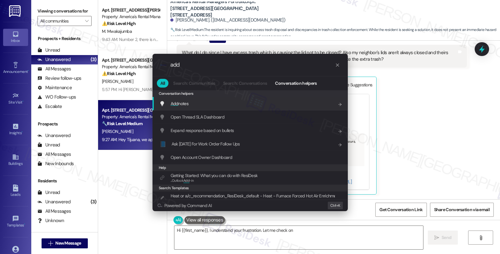
type textarea "Hi {{first_name}}, I understand your frustration. Let me check on options"
type input "add"
click at [199, 103] on div "Add notes Add shortcut" at bounding box center [250, 103] width 183 height 7
type textarea "Hi {{first_name}}, I understand your frustration. Let me check on options for"
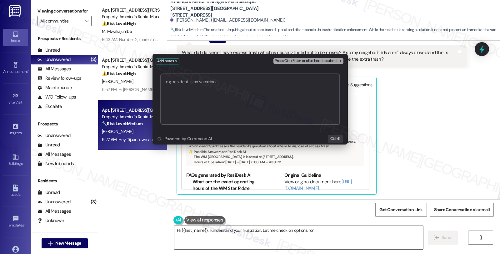
click at [200, 107] on textarea "commandbar" at bounding box center [250, 98] width 180 height 51
paste textarea "https://residesk.slack.com/archives/C0976NXM292/p1757106518671239?thread_ts=175…"
type textarea "https://residesk.slack.com/archives/C0976NXM292/p1757106518671239?thread_ts=175…"
type textarea "Hi {{first_name}}, I understand your frustration. Let me check on options for e…"
type textarea "https://residesk.slack.com/archives/C0976NXM292/p1757106518671239?thread_ts=175…"
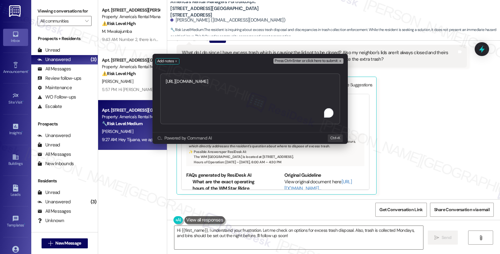
click at [313, 59] on span "Press Ctrl+Enter or click here to submit" at bounding box center [306, 61] width 63 height 4
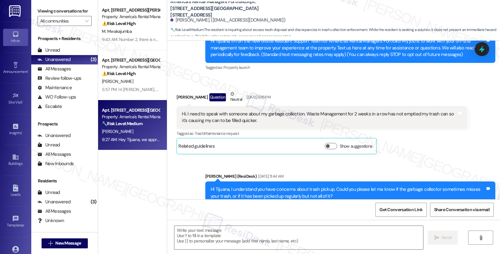
type textarea "Fetching suggested responses. Please feel free to read through the conversation…"
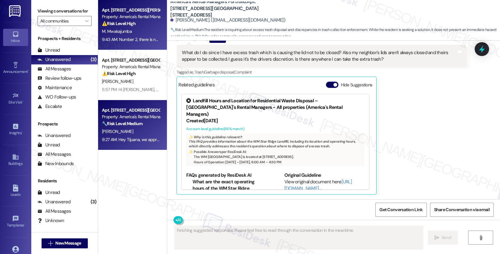
click at [127, 24] on strong "⚠️ Risk Level: High" at bounding box center [119, 24] width 34 height 6
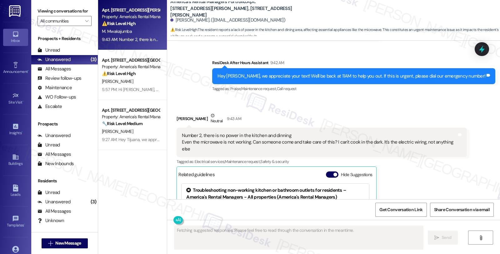
scroll to position [6061, 0]
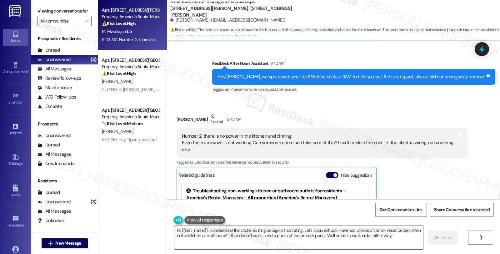
click at [177, 113] on div "Marcelina Mwakajumba Neutral 9:43 AM" at bounding box center [322, 120] width 290 height 15
drag, startPoint x: 173, startPoint y: 105, endPoint x: 214, endPoint y: 105, distance: 41.9
click at [214, 113] on div "Marcelina Mwakajumba Neutral 9:43 AM" at bounding box center [322, 120] width 290 height 15
copy div "Marcelina Mwakajumba"
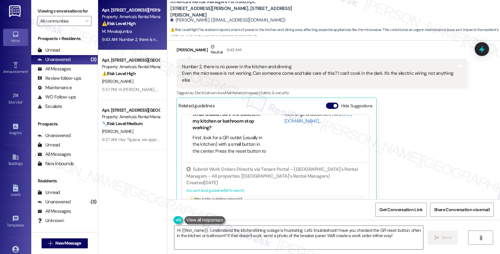
scroll to position [101, 0]
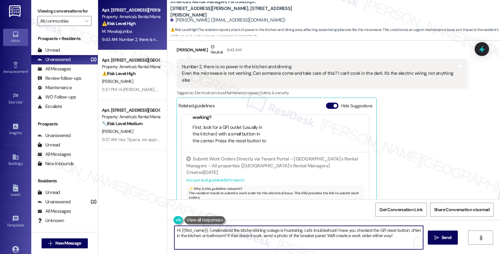
click at [301, 229] on textarea "Hi {{first_name}}, I understand the kitchen/dining outage is frustrating. Let's…" at bounding box center [298, 237] width 249 height 23
paste textarea "#53526-1"
click at [238, 238] on textarea "Hi {{first_name}}, I understand the kitchen/dining outage is frustrating. I see…" at bounding box center [298, 237] width 249 height 23
drag, startPoint x: 222, startPoint y: 241, endPoint x: 399, endPoint y: 242, distance: 176.7
click at [399, 242] on textarea "Hi {{first_name}}, I understand the kitchen/dining outage is frustrating. I see…" at bounding box center [298, 237] width 249 height 23
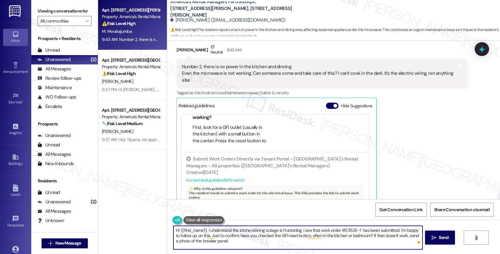
click at [402, 237] on textarea "Hi {{first_name}}, I understand the kitchen/dining outage is frustrating. I see…" at bounding box center [298, 237] width 249 height 23
click at [254, 243] on textarea "Hi {{first_name}}, I understand the kitchen/dining outage is frustrating. I see…" at bounding box center [298, 237] width 249 height 23
type textarea "Hi {{first_name}}, I understand the kitchen/dining outage is frustrating. I see…"
click at [310, 241] on textarea "Hi {{first_name}}, I understand the kitchen/dining outage is frustrating. I see…" at bounding box center [298, 237] width 249 height 23
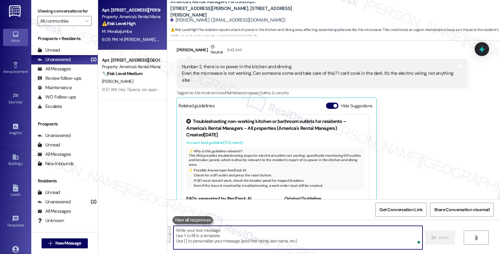
scroll to position [6187, 0]
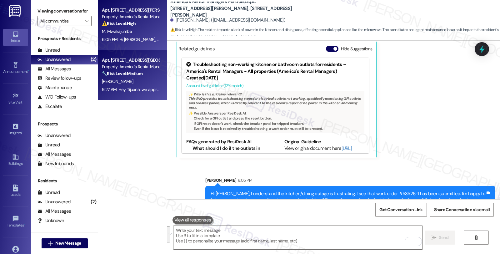
click at [151, 75] on div "🔧 Risk Level: Medium The resident is inquiring about excess trash disposal and …" at bounding box center [131, 73] width 58 height 7
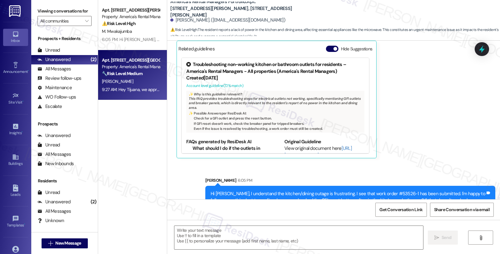
type textarea "Fetching suggested responses. Please feel free to read through the conversation…"
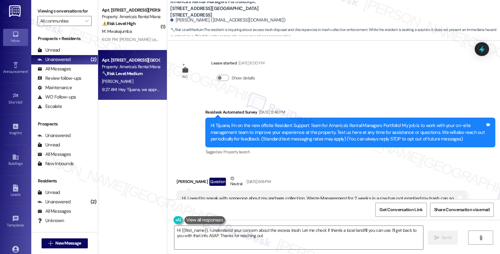
type textarea "Hi {{first_name}}, I understand your concern about the excess trash. Let me che…"
